Goal: Task Accomplishment & Management: Manage account settings

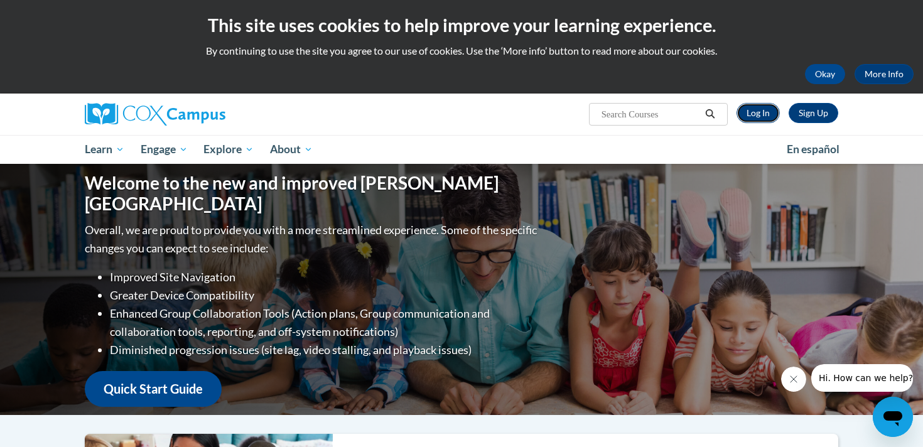
click at [757, 117] on link "Log In" at bounding box center [757, 113] width 43 height 20
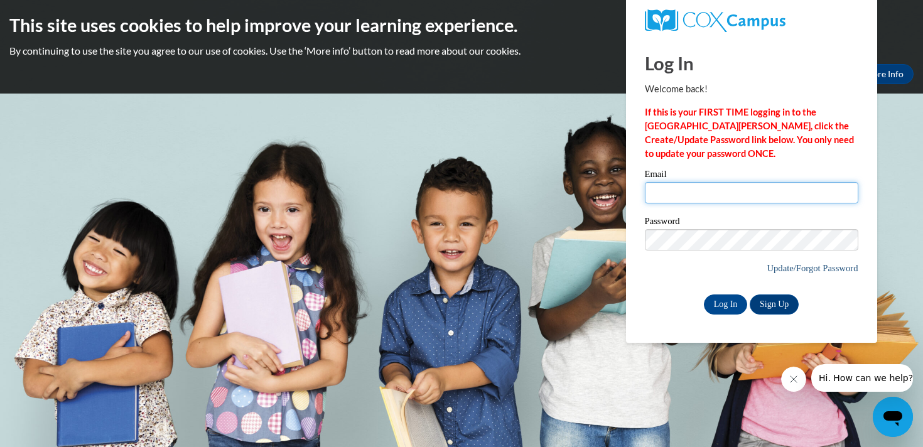
type input "jbarth@westfordk12.us"
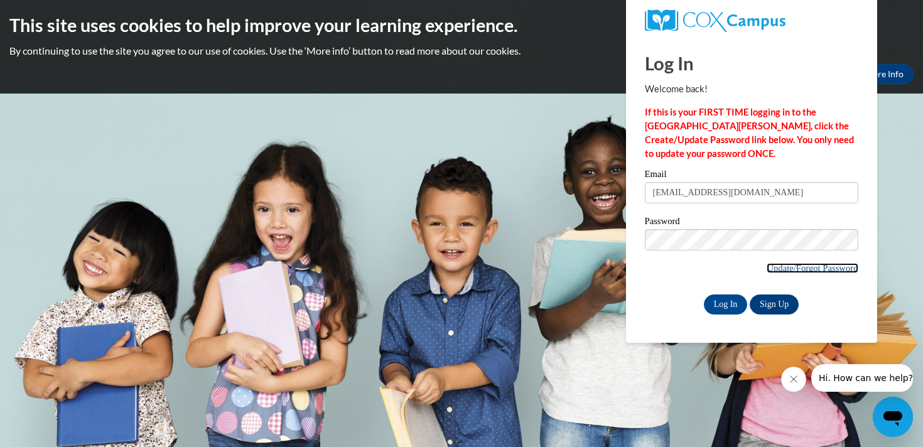
click at [791, 268] on link "Update/Forgot Password" at bounding box center [811, 268] width 91 height 10
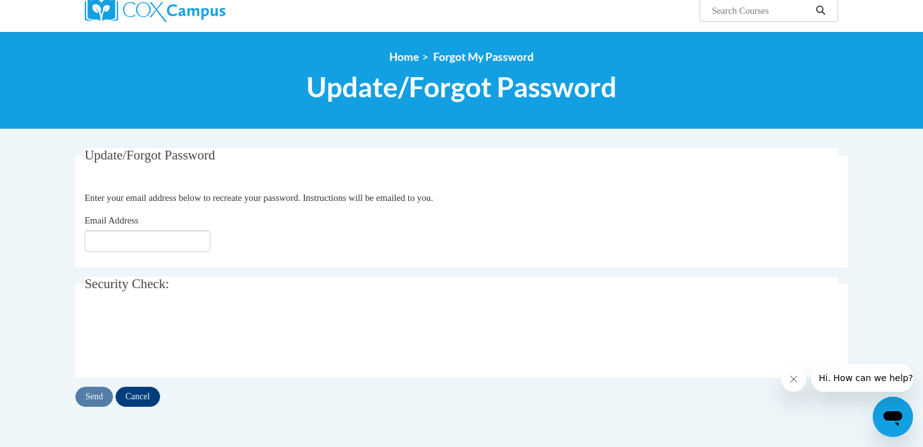
scroll to position [105, 0]
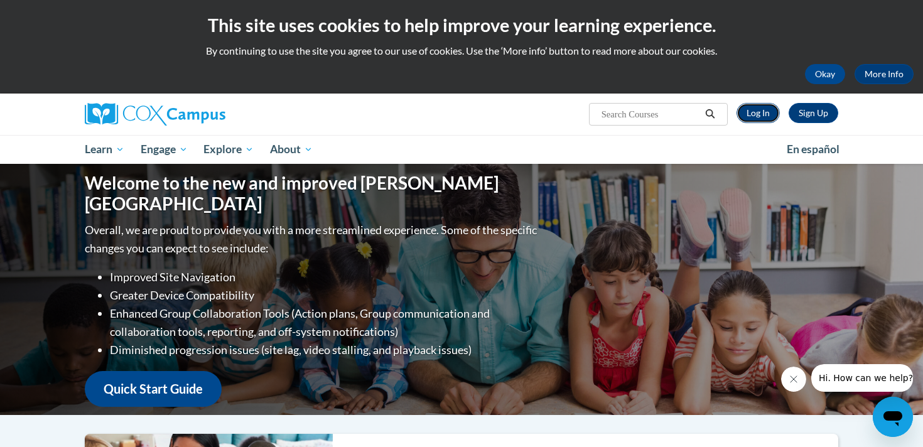
click at [763, 112] on link "Log In" at bounding box center [757, 113] width 43 height 20
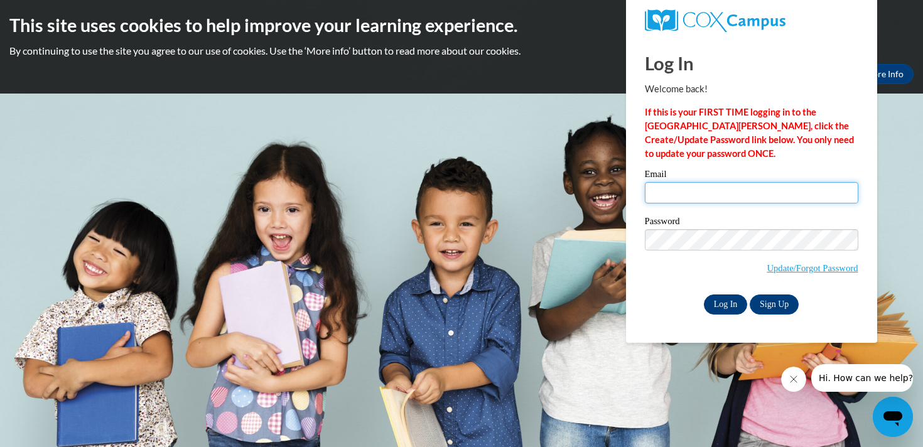
type input "[EMAIL_ADDRESS][DOMAIN_NAME]"
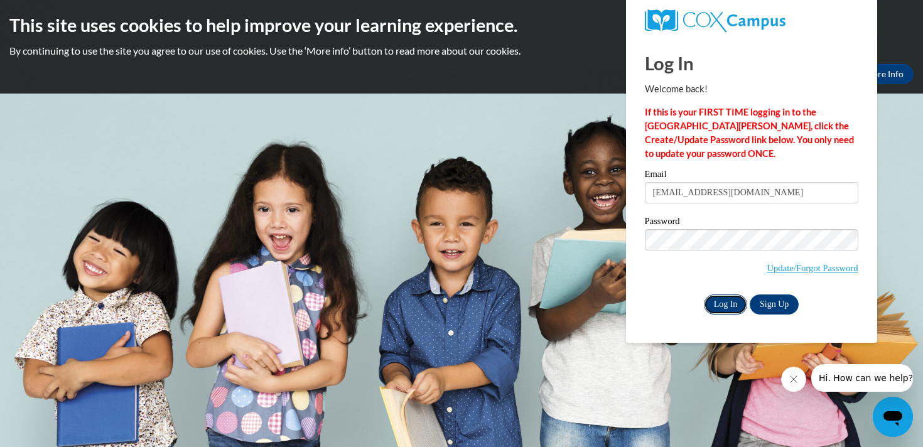
click at [724, 303] on input "Log In" at bounding box center [726, 304] width 44 height 20
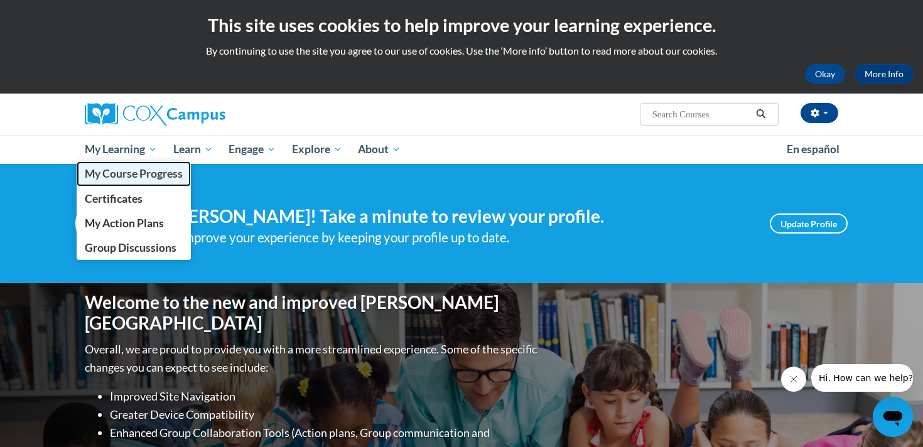
click at [141, 172] on span "My Course Progress" at bounding box center [134, 173] width 98 height 13
